Goal: Task Accomplishment & Management: Manage account settings

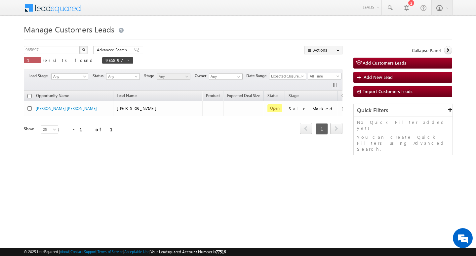
scroll to position [0, 27]
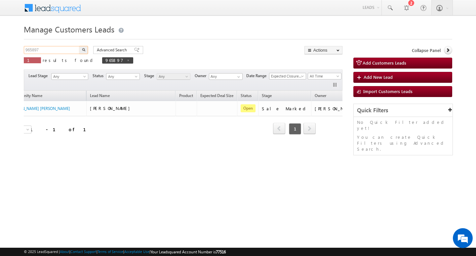
click at [55, 47] on input "965897" at bounding box center [52, 50] width 57 height 8
type input "Search Customers Leads"
click at [51, 52] on input "text" at bounding box center [52, 50] width 57 height 8
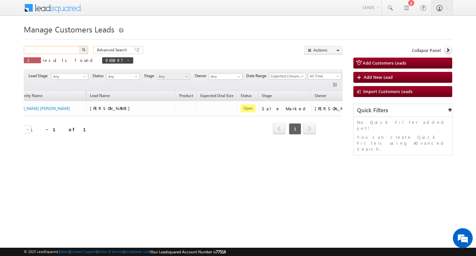
click at [51, 52] on input "text" at bounding box center [52, 50] width 57 height 8
paste input "965927"
type input "965927"
click at [79, 46] on button "button" at bounding box center [83, 50] width 9 height 8
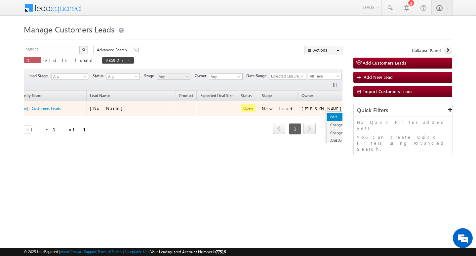
click at [327, 113] on link "Edit" at bounding box center [343, 117] width 33 height 8
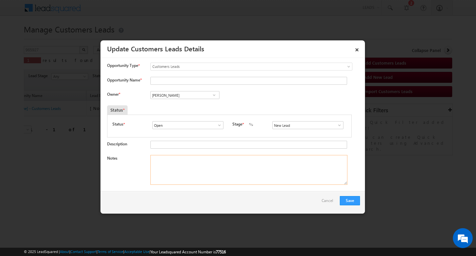
click at [300, 183] on textarea "Notes" at bounding box center [248, 170] width 197 height 30
click at [337, 127] on span at bounding box center [339, 124] width 7 height 5
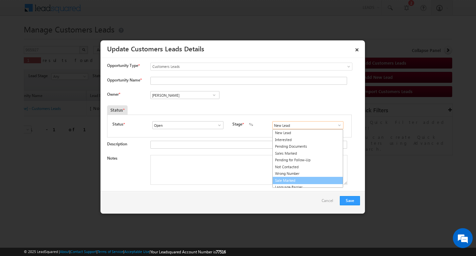
click at [320, 178] on link "Sale Marked" at bounding box center [308, 181] width 71 height 8
type input "Sale Marked"
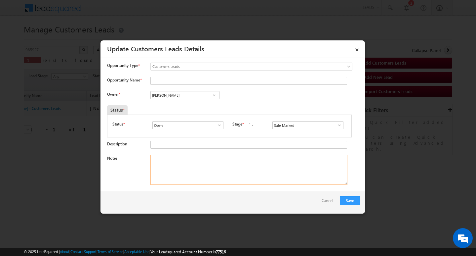
click at [291, 170] on textarea "Notes" at bounding box center [248, 170] width 197 height 30
click at [175, 98] on input "[PERSON_NAME]" at bounding box center [184, 95] width 69 height 8
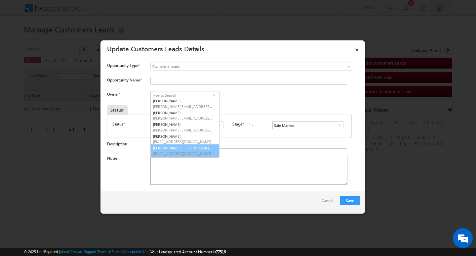
scroll to position [25, 0]
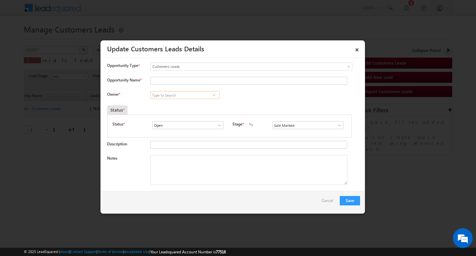
click at [169, 94] on input at bounding box center [184, 95] width 69 height 8
paste input "[PERSON_NAME] [PERSON_NAME]"
click at [192, 104] on link "[PERSON_NAME] Kumhar [EMAIL_ADDRESS][PERSON_NAME][DOMAIN_NAME]" at bounding box center [185, 105] width 68 height 12
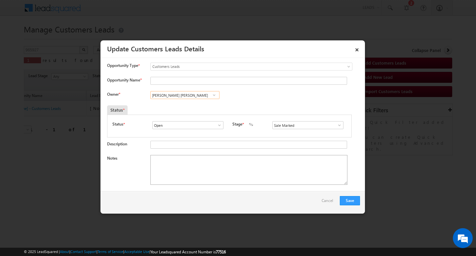
type input "[PERSON_NAME] [PERSON_NAME]"
click at [214, 179] on textarea "Notes" at bounding box center [248, 170] width 197 height 30
drag, startPoint x: 247, startPoint y: 143, endPoint x: 247, endPoint y: 153, distance: 10.6
click at [247, 144] on input "Description" at bounding box center [248, 145] width 197 height 8
click at [246, 155] on textarea "Notes" at bounding box center [248, 170] width 197 height 30
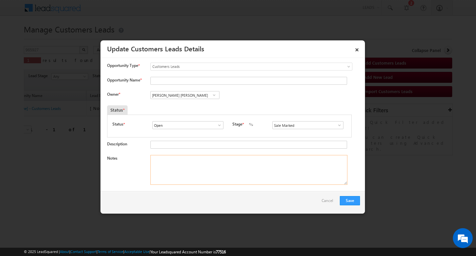
click at [246, 155] on textarea "Notes" at bounding box center [248, 170] width 197 height 30
click at [246, 162] on textarea "Notes" at bounding box center [248, 170] width 197 height 30
paste textarea "2L/ LAKH Customer required top-up loan address Chittorgarh"
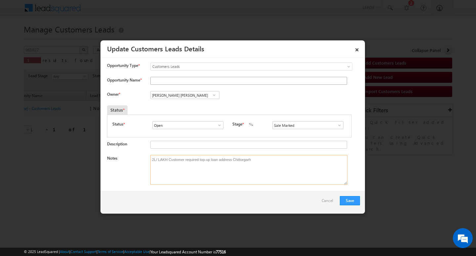
type textarea "2L/ LAKH Customer required top-up loan address Chittorgarh"
click at [198, 82] on input "Opportunity Name *" at bounding box center [248, 81] width 197 height 8
click at [182, 84] on input "Opportunity Name *" at bounding box center [248, 81] width 197 height 8
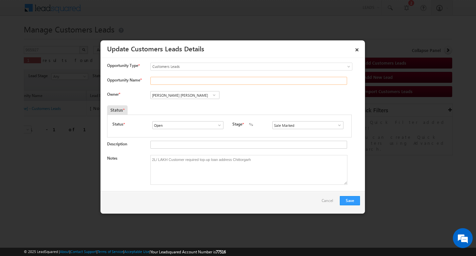
click at [182, 83] on input "Opportunity Name *" at bounding box center [248, 81] width 197 height 8
paste input "[PERSON_NAME]"
type input "[PERSON_NAME]"
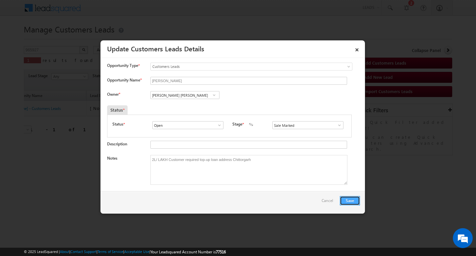
click at [352, 204] on button "Save" at bounding box center [350, 200] width 20 height 9
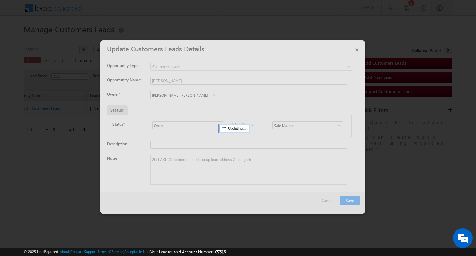
drag, startPoint x: 352, startPoint y: 201, endPoint x: 347, endPoint y: 202, distance: 5.7
click at [352, 201] on div at bounding box center [233, 126] width 265 height 173
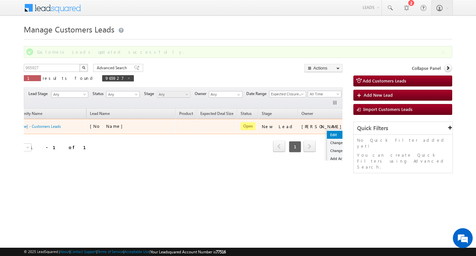
click at [327, 132] on ul "Edit Change Owner Change Stage Add Activity Add Task Delete" at bounding box center [344, 154] width 34 height 51
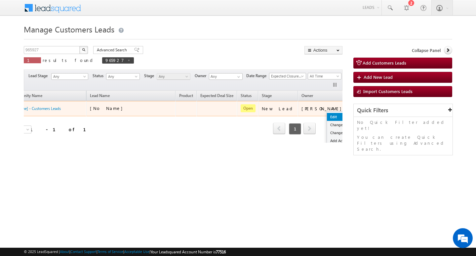
click at [327, 113] on link "Edit" at bounding box center [343, 117] width 33 height 8
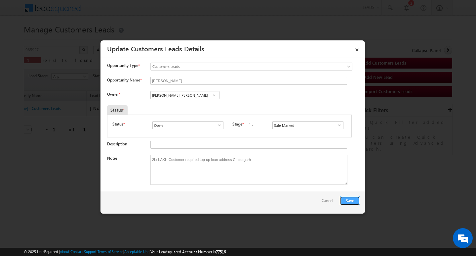
click at [350, 200] on button "Save" at bounding box center [350, 200] width 20 height 9
